Goal: Entertainment & Leisure: Consume media (video, audio)

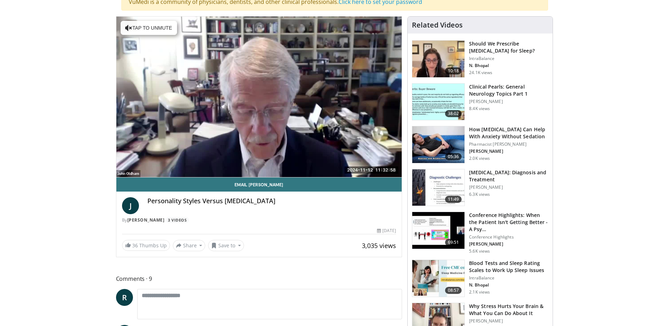
scroll to position [79, 0]
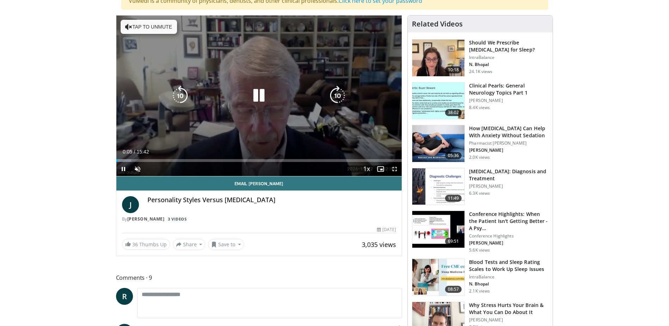
click at [142, 26] on button "Tap to unmute" at bounding box center [149, 27] width 56 height 14
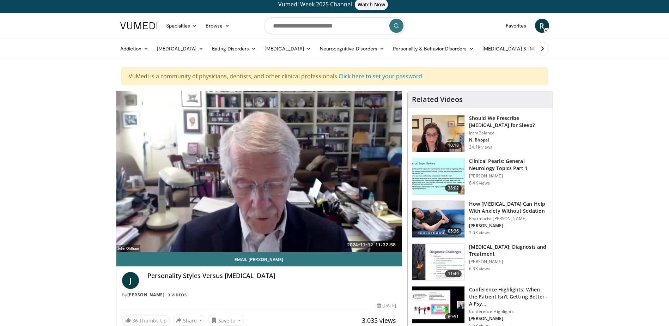
scroll to position [0, 0]
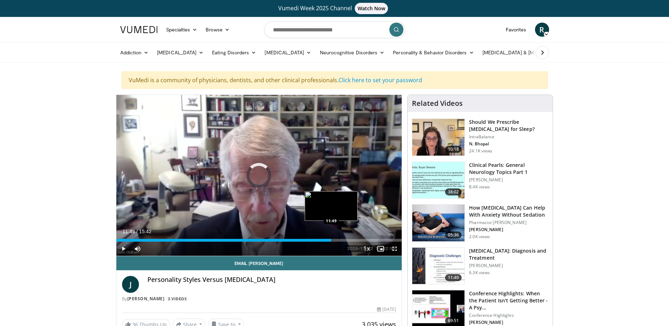
click at [331, 240] on div "Loaded : 69.47% 11:49 11:49" at bounding box center [259, 240] width 286 height 3
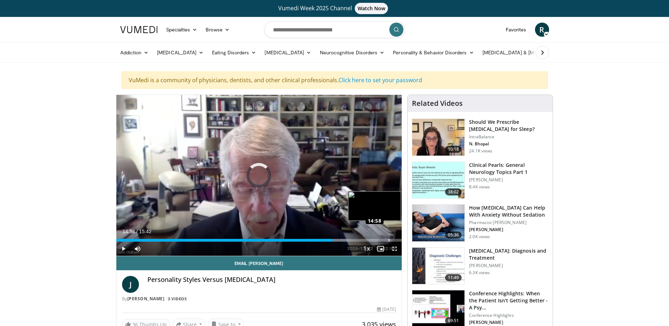
click at [388, 240] on div "Loaded : 82.10% 11:54 14:58" at bounding box center [259, 240] width 286 height 3
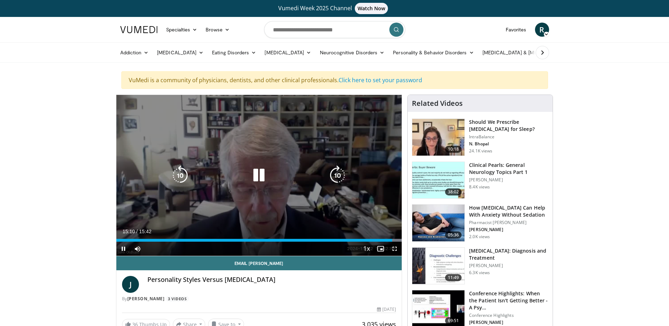
click at [258, 173] on icon "Video Player" at bounding box center [259, 175] width 20 height 20
